Goal: Information Seeking & Learning: Learn about a topic

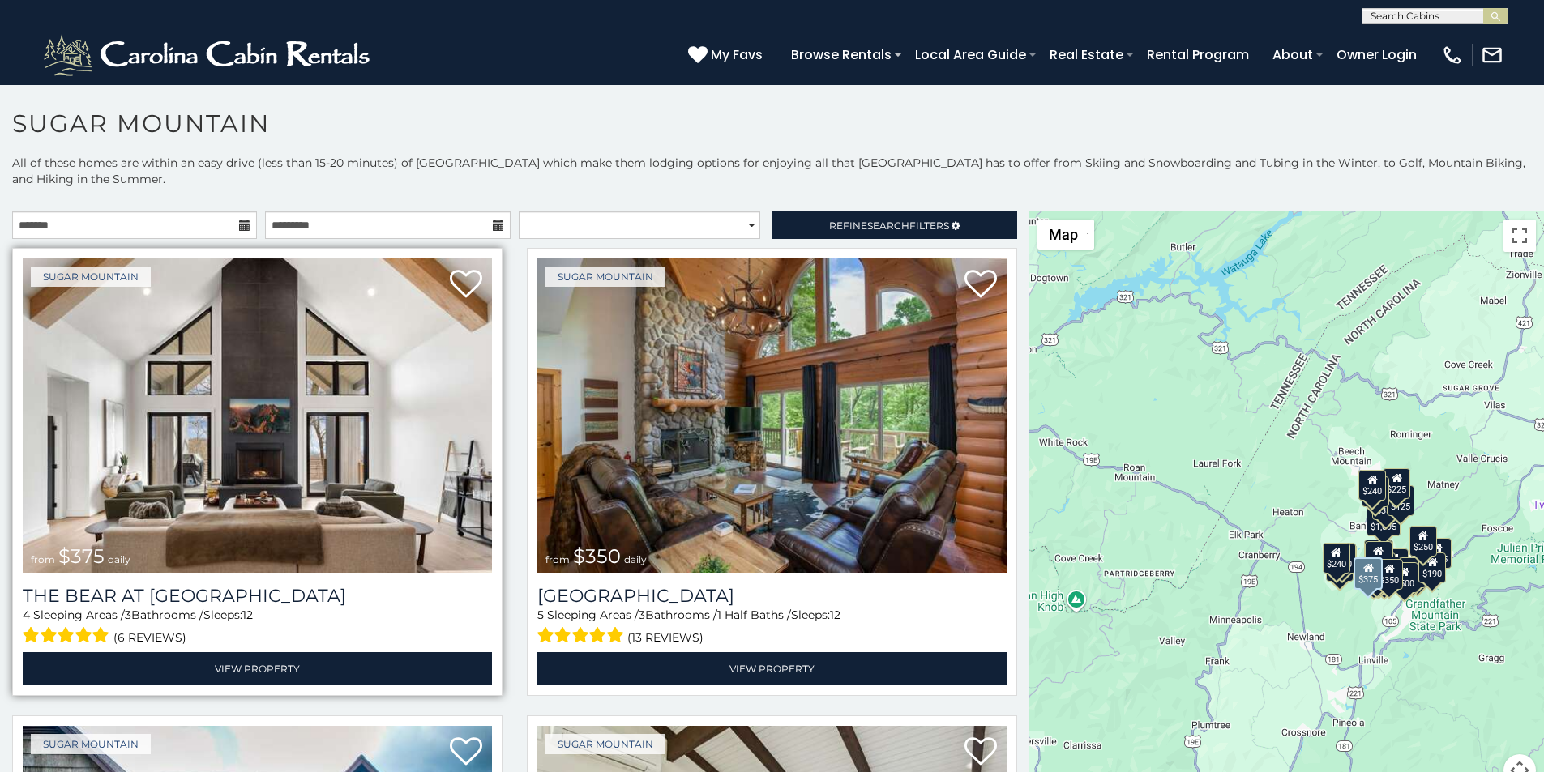
scroll to position [34, 0]
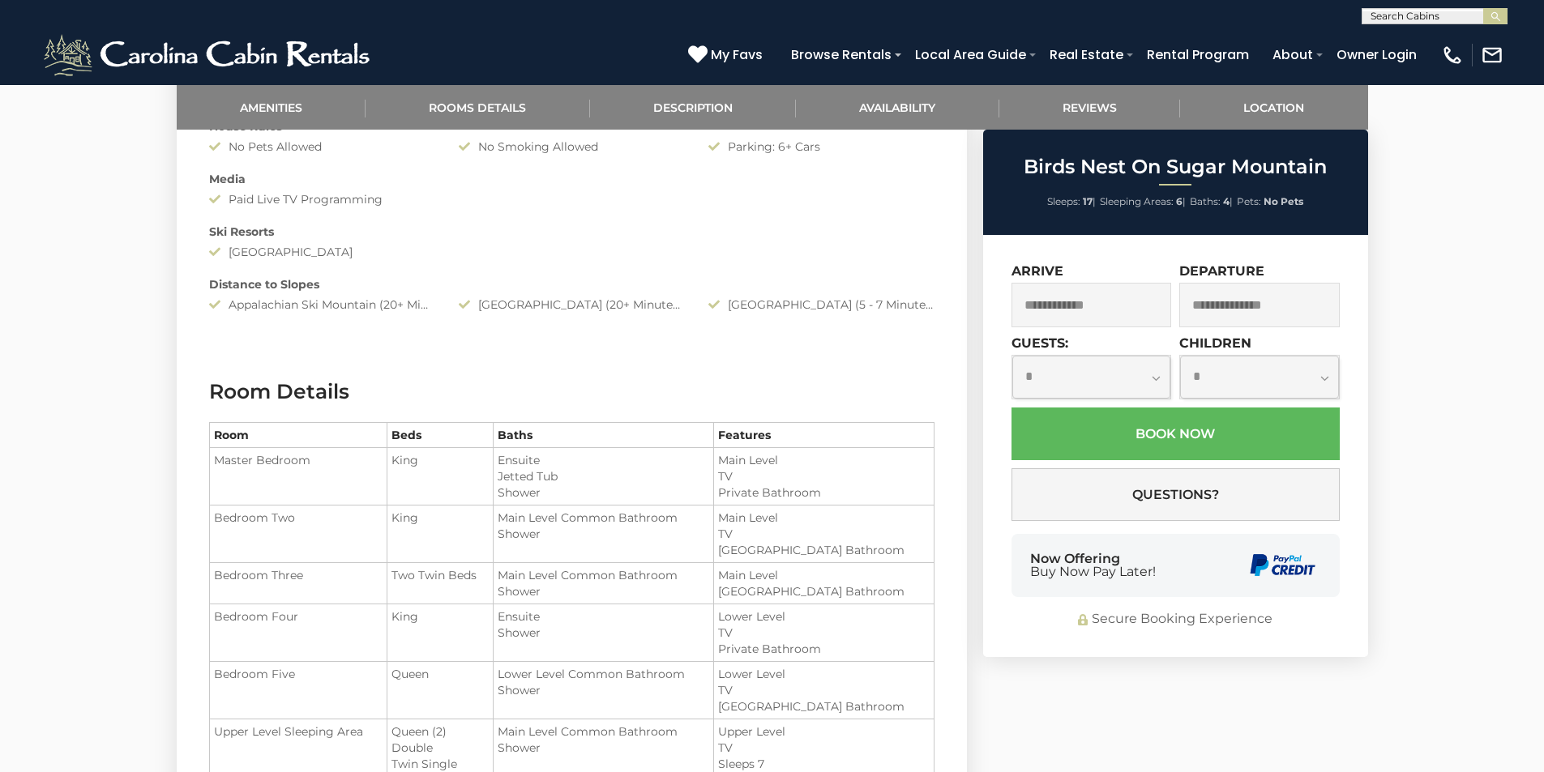
scroll to position [1283, 0]
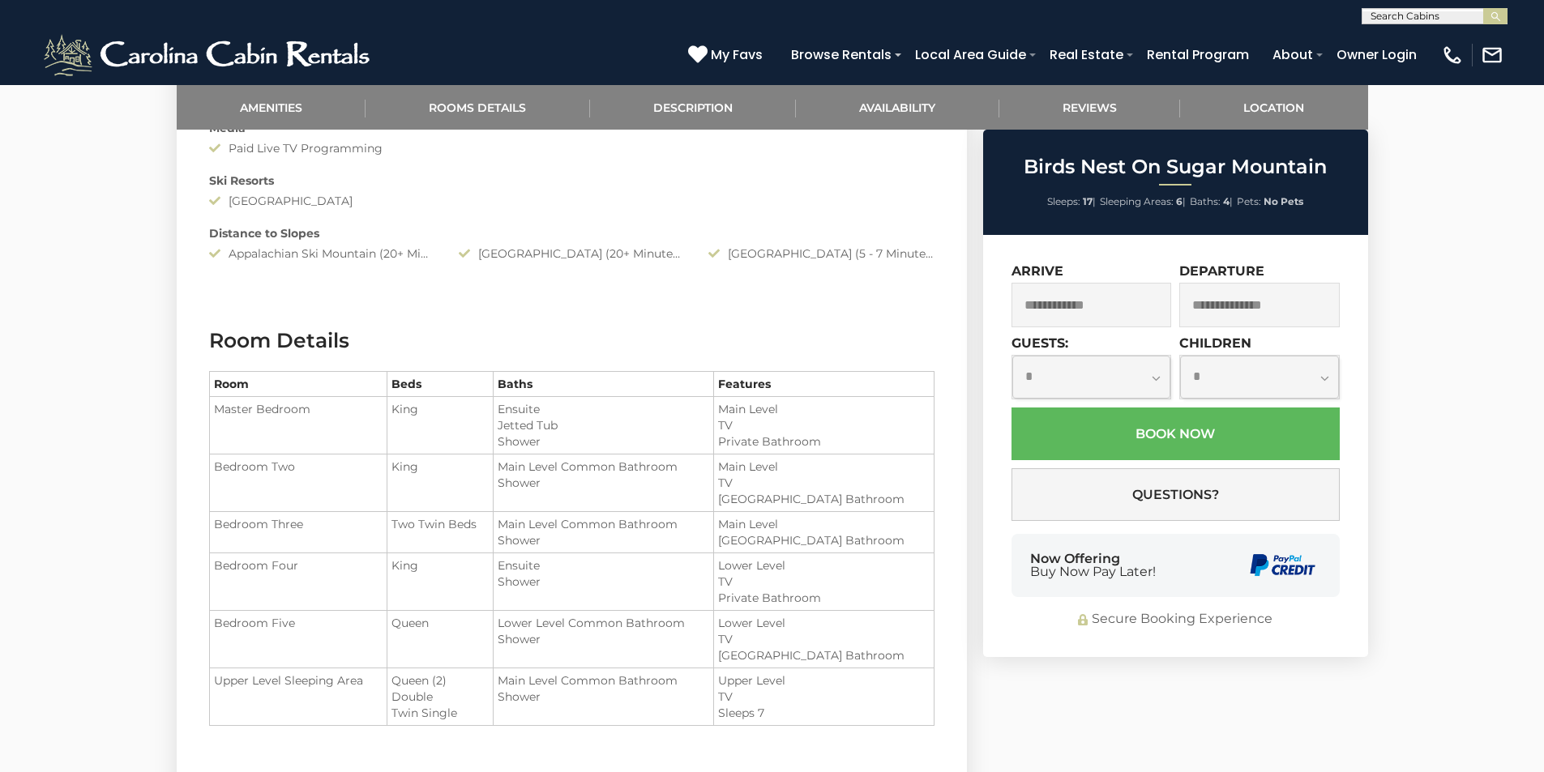
click at [1028, 539] on div "Now Offering Buy Now Pay Later!" at bounding box center [1175, 565] width 328 height 63
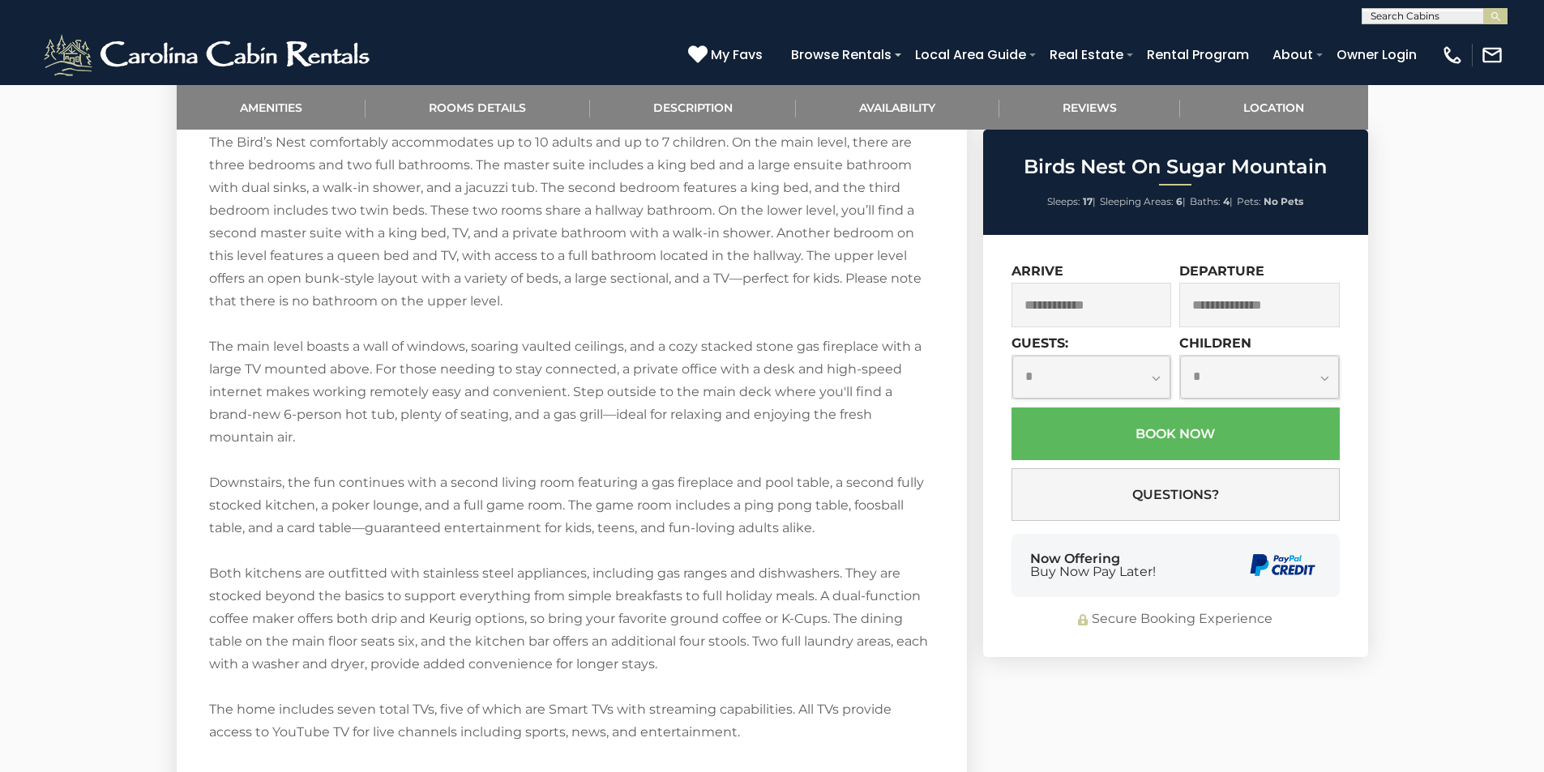
scroll to position [2310, 0]
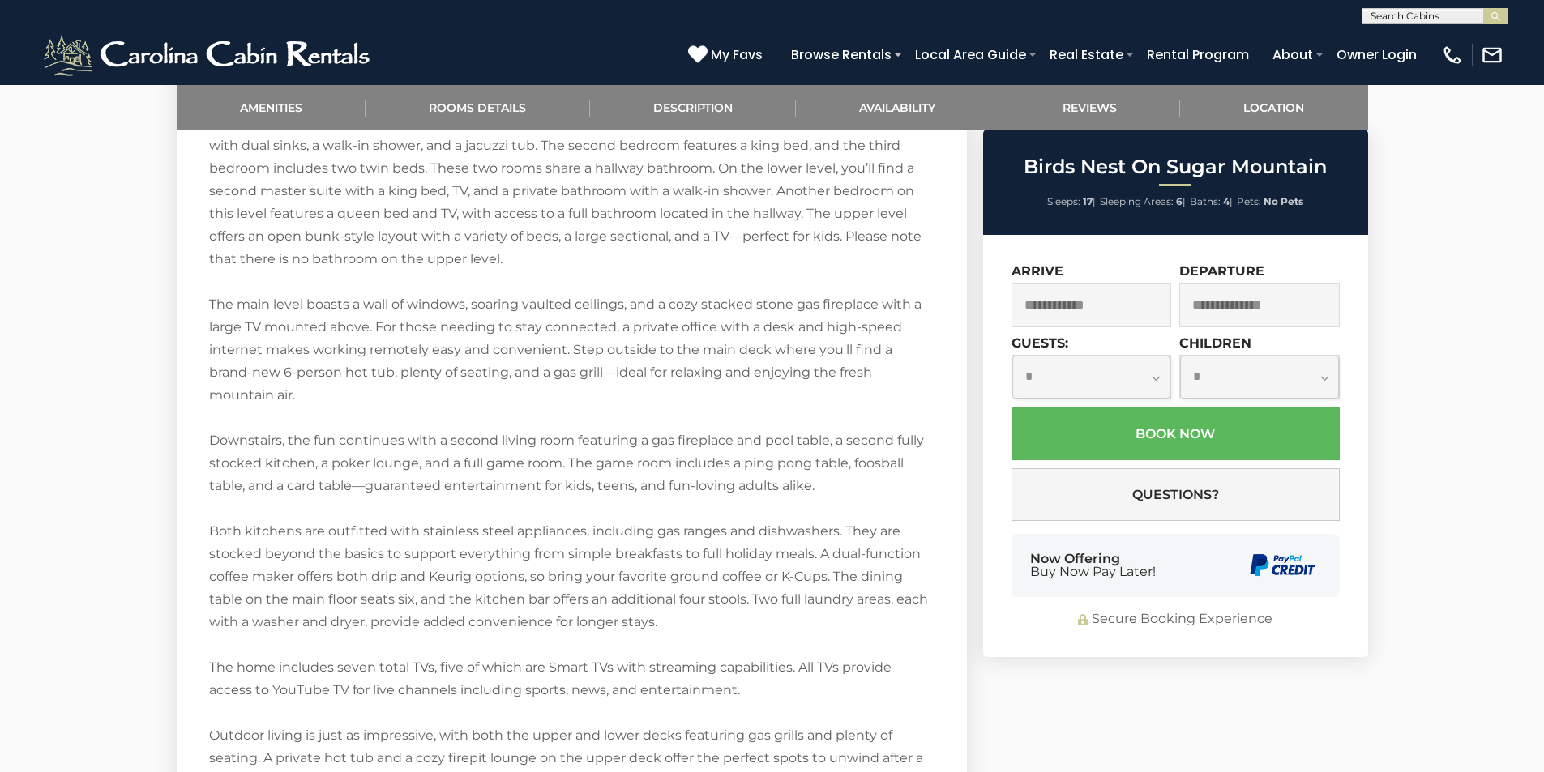
click at [1212, 611] on div "Secure Booking Experience" at bounding box center [1175, 619] width 328 height 19
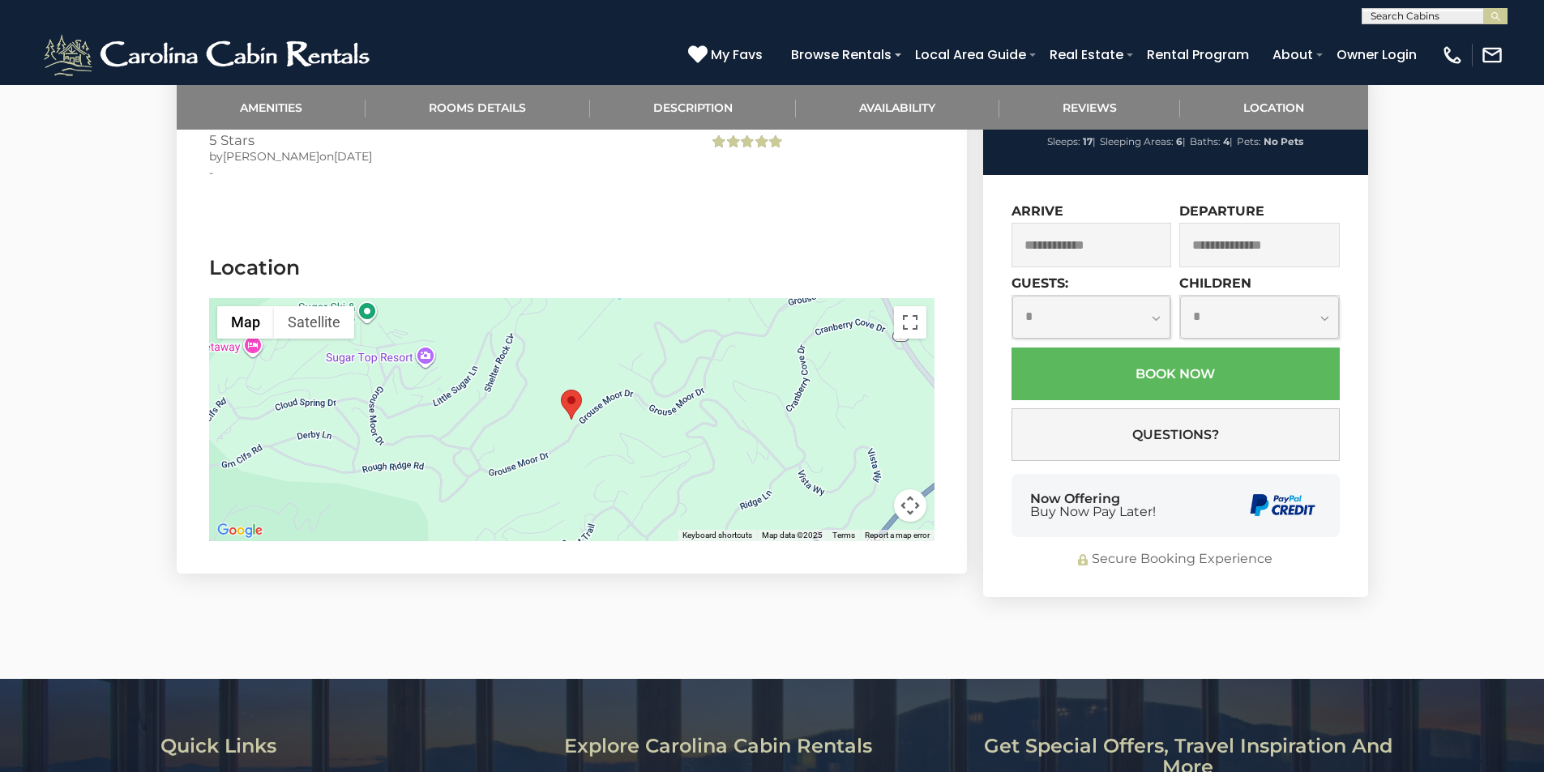
scroll to position [3857, 0]
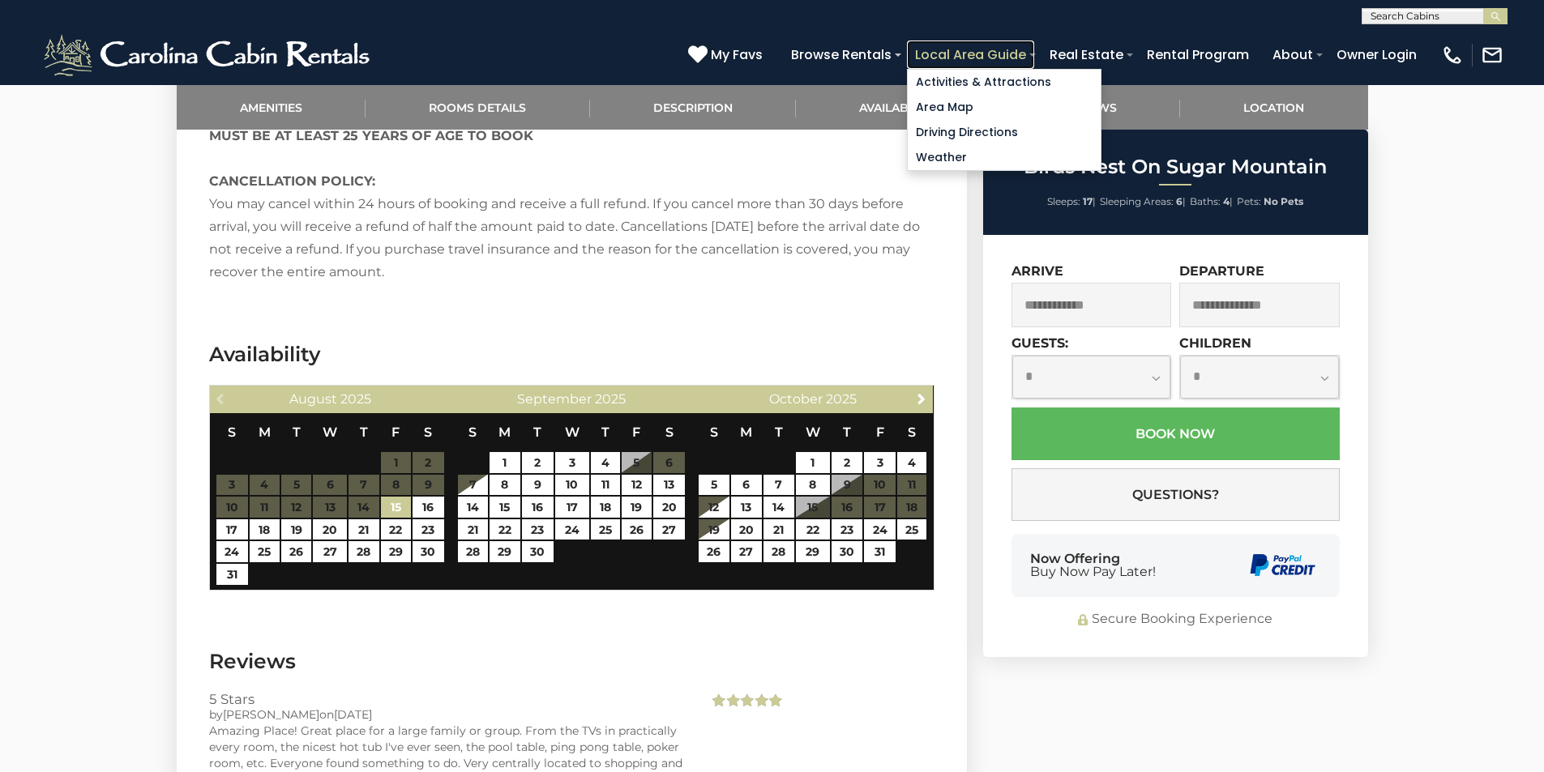
click at [1034, 57] on link "Local Area Guide" at bounding box center [970, 55] width 127 height 28
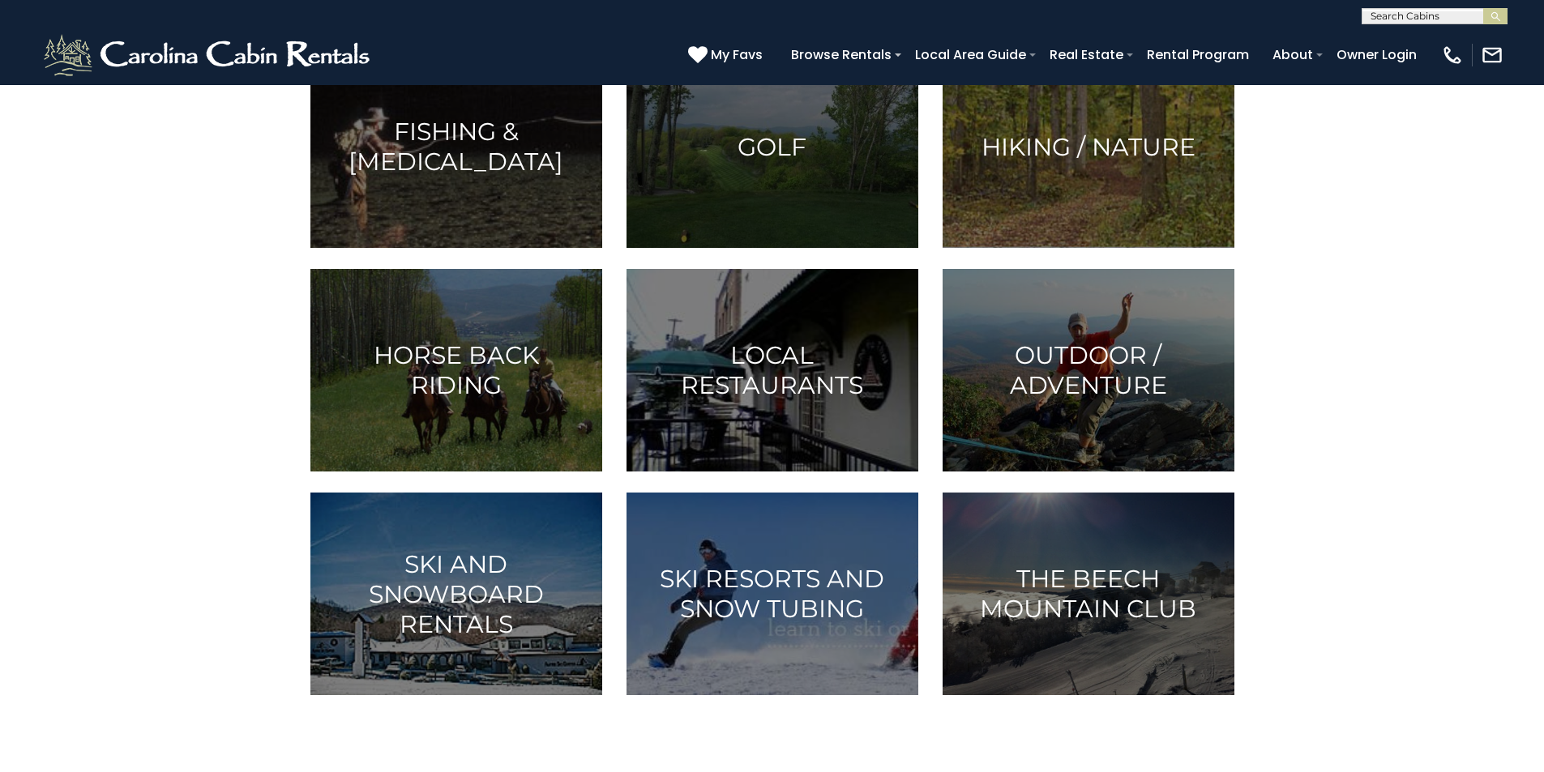
scroll to position [430, 0]
